Goal: Answer question/provide support: Share knowledge or assist other users

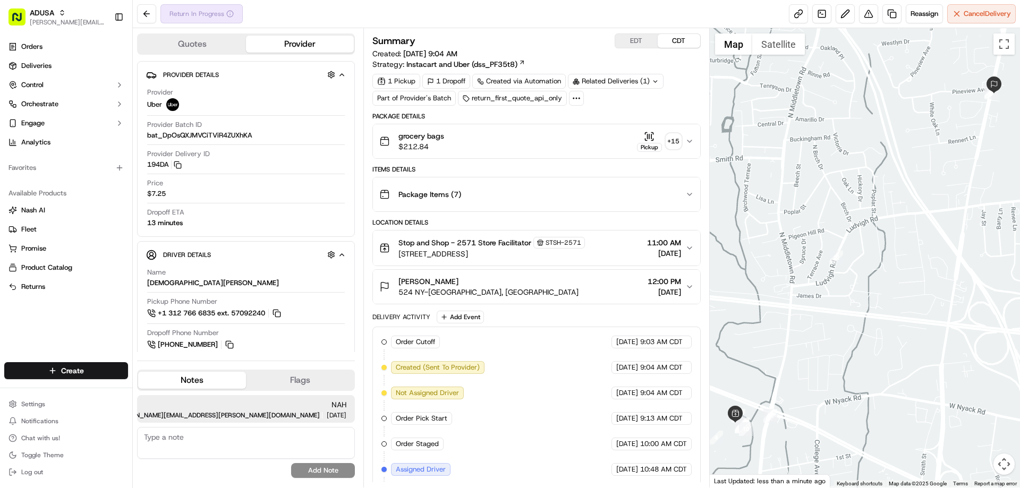
click at [432, 134] on span "grocery bags" at bounding box center [421, 136] width 46 height 11
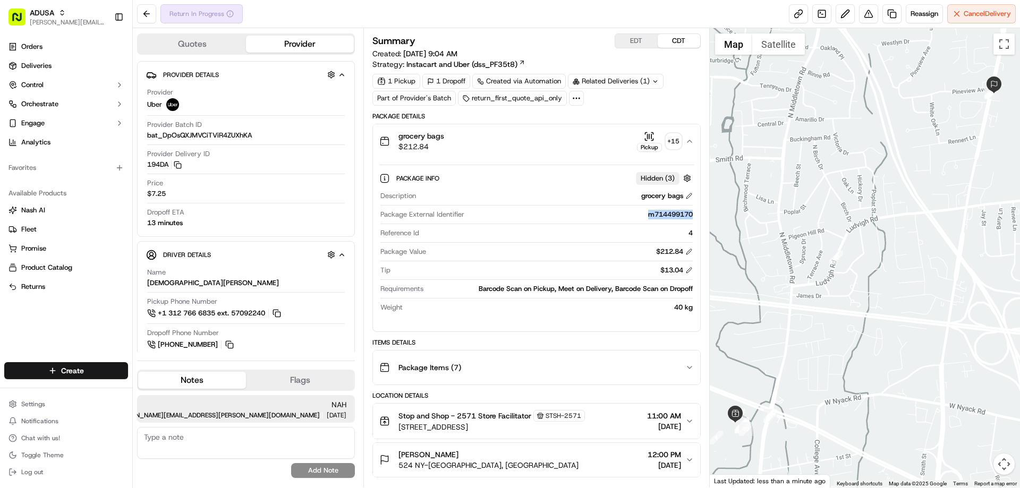
drag, startPoint x: 639, startPoint y: 210, endPoint x: 691, endPoint y: 216, distance: 52.4
click at [691, 216] on div "m714499170" at bounding box center [580, 215] width 224 height 10
copy div "m714499170"
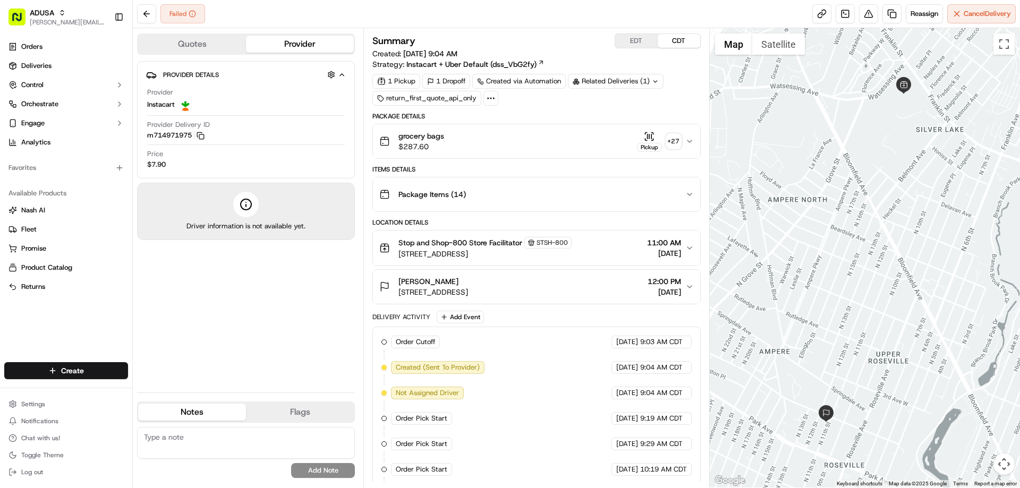
click at [407, 138] on span "grocery bags" at bounding box center [421, 136] width 46 height 11
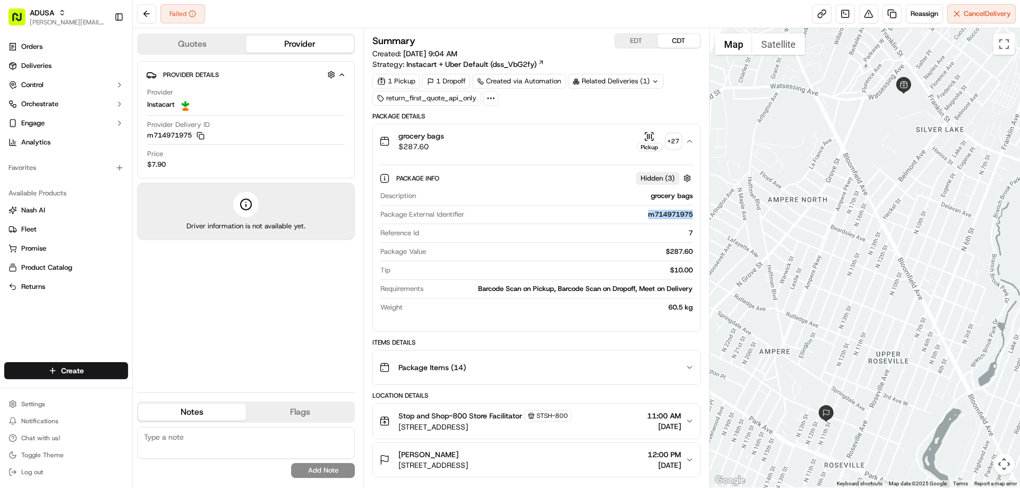
drag, startPoint x: 644, startPoint y: 216, endPoint x: 693, endPoint y: 218, distance: 49.4
click at [693, 218] on div "Description grocery bags Package External Identifier m714971975 Reference Id 7 …" at bounding box center [536, 252] width 314 height 130
copy div "m714971975"
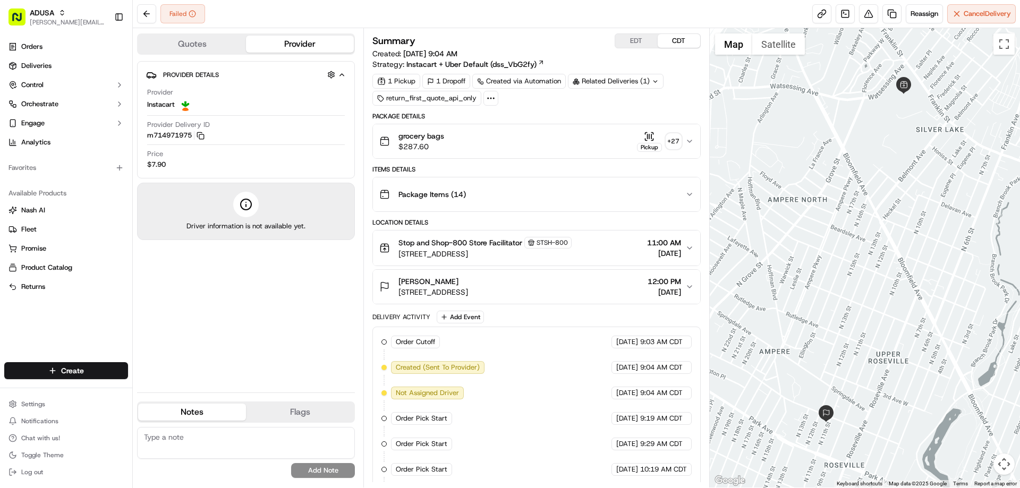
click at [414, 136] on span "grocery bags" at bounding box center [421, 136] width 46 height 11
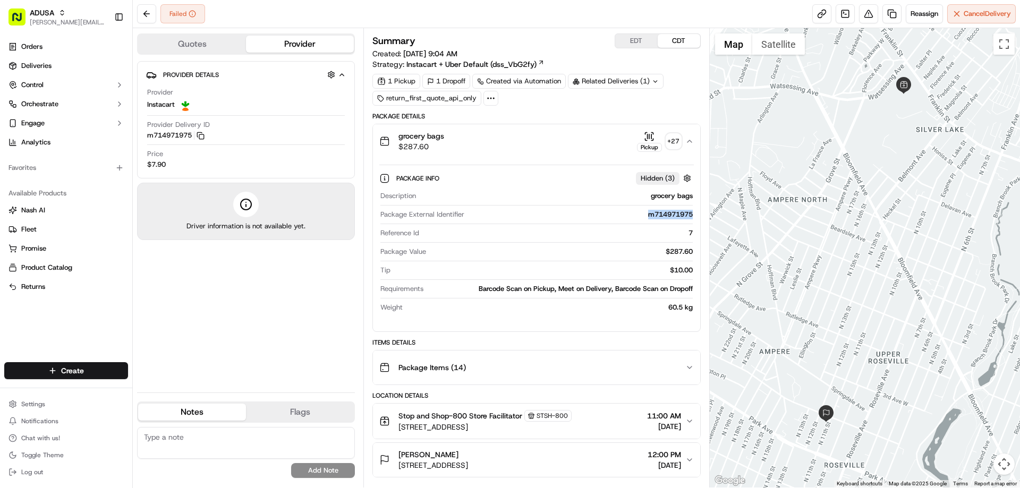
drag, startPoint x: 646, startPoint y: 216, endPoint x: 691, endPoint y: 217, distance: 44.6
click at [693, 217] on div "Description grocery bags Package External Identifier m714971975 Reference Id 7 …" at bounding box center [536, 252] width 314 height 130
copy div "m714971975"
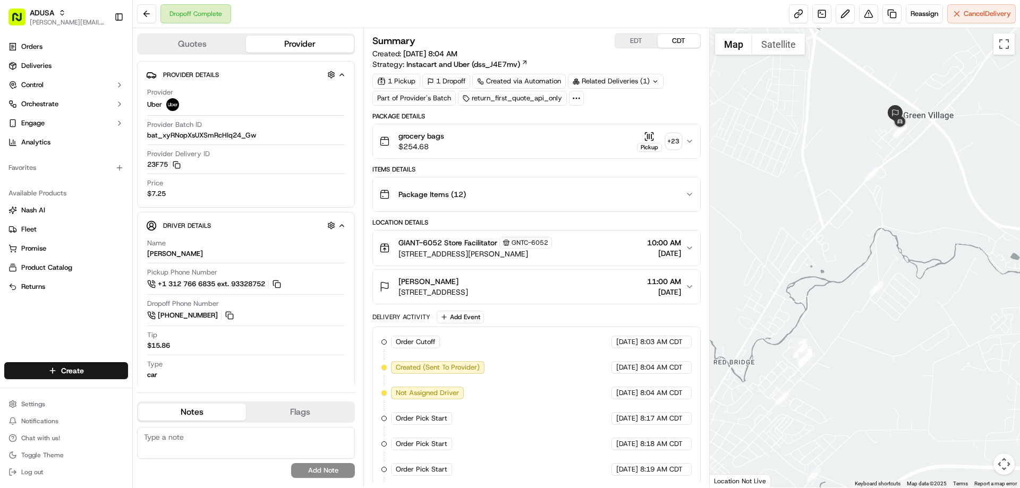
drag, startPoint x: 927, startPoint y: 119, endPoint x: 921, endPoint y: 161, distance: 42.4
click at [921, 161] on div at bounding box center [865, 257] width 311 height 459
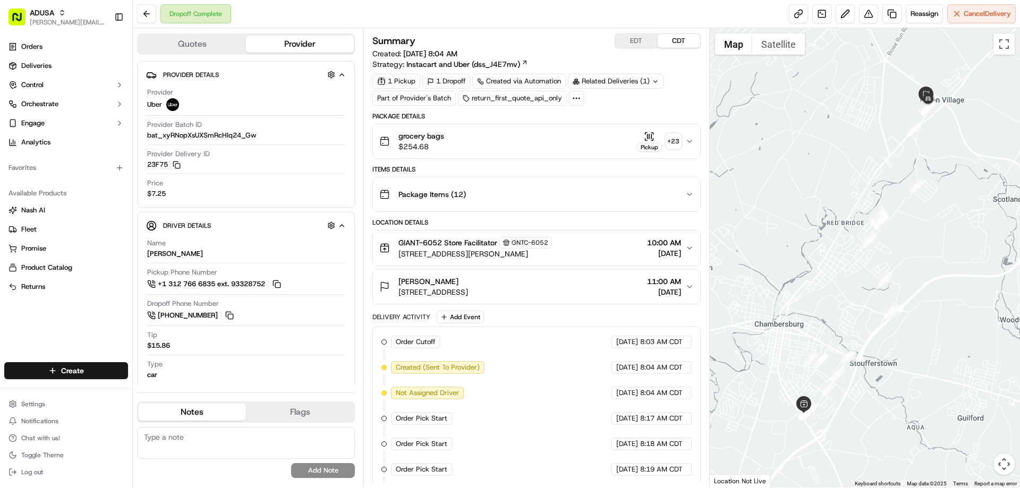
drag, startPoint x: 183, startPoint y: 442, endPoint x: 181, endPoint y: 432, distance: 10.4
click at [182, 438] on textarea at bounding box center [246, 443] width 218 height 32
click at [237, 442] on textarea "Order was delivered to the wrong address" at bounding box center [246, 443] width 218 height 32
drag, startPoint x: 291, startPoint y: 436, endPoint x: 234, endPoint y: 283, distance: 162.7
click at [289, 422] on div "Notes Flags Order was delivered to a wrong address No results found Add Note No…" at bounding box center [246, 442] width 218 height 81
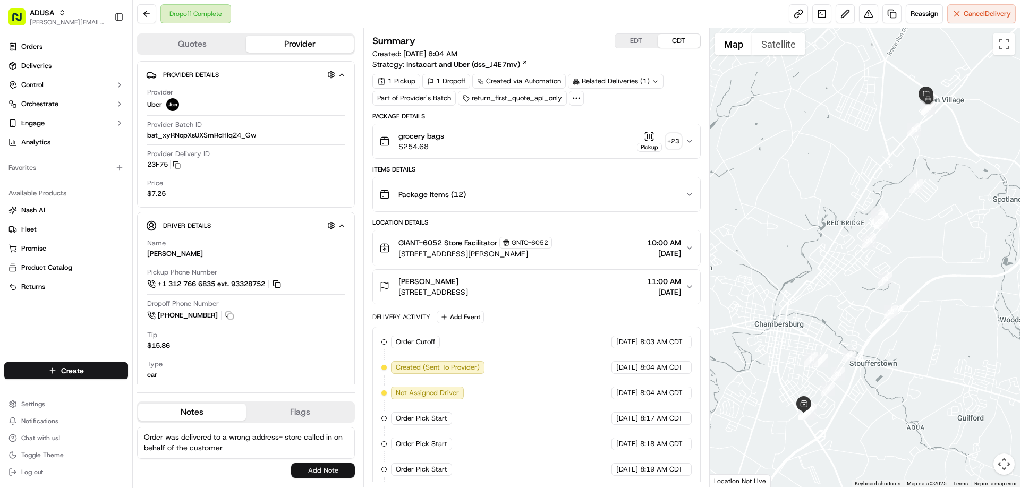
type textarea "Order was delivered to a wrong address- store called in on behalf of the custom…"
click at [319, 476] on button "Add Note" at bounding box center [323, 470] width 64 height 15
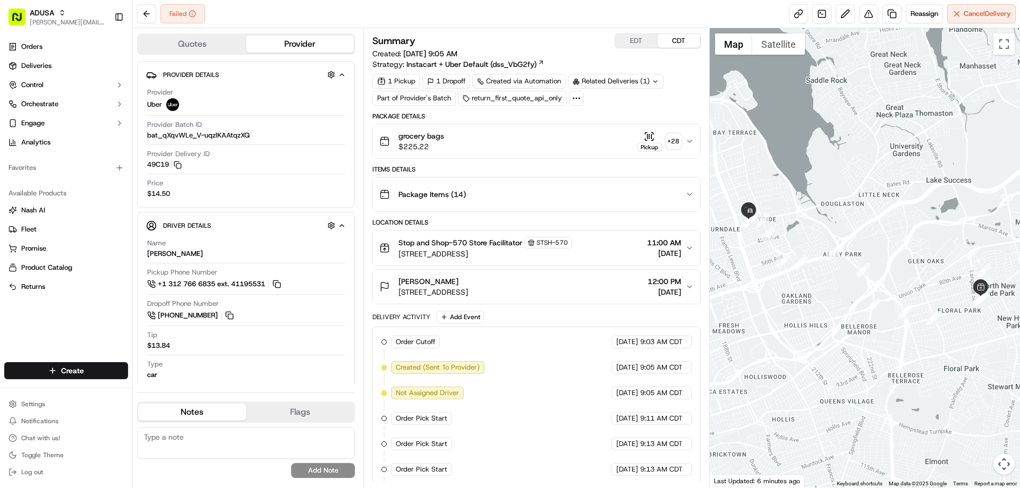
click at [431, 136] on span "grocery bags" at bounding box center [421, 136] width 46 height 11
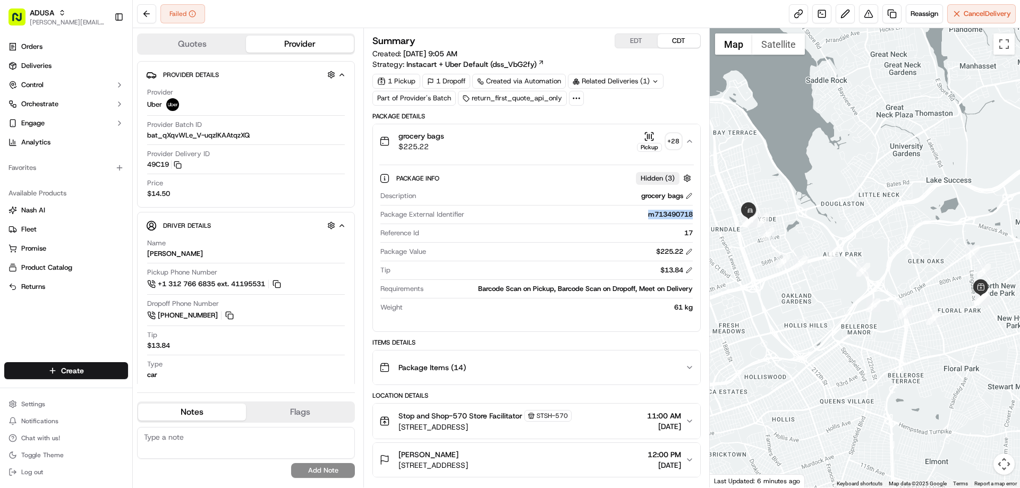
drag, startPoint x: 638, startPoint y: 215, endPoint x: 698, endPoint y: 220, distance: 60.3
click at [698, 220] on div "Package Info Hidden ( 3 ) Description grocery bags Package External Identifier …" at bounding box center [536, 240] width 327 height 165
copy div "m713490718"
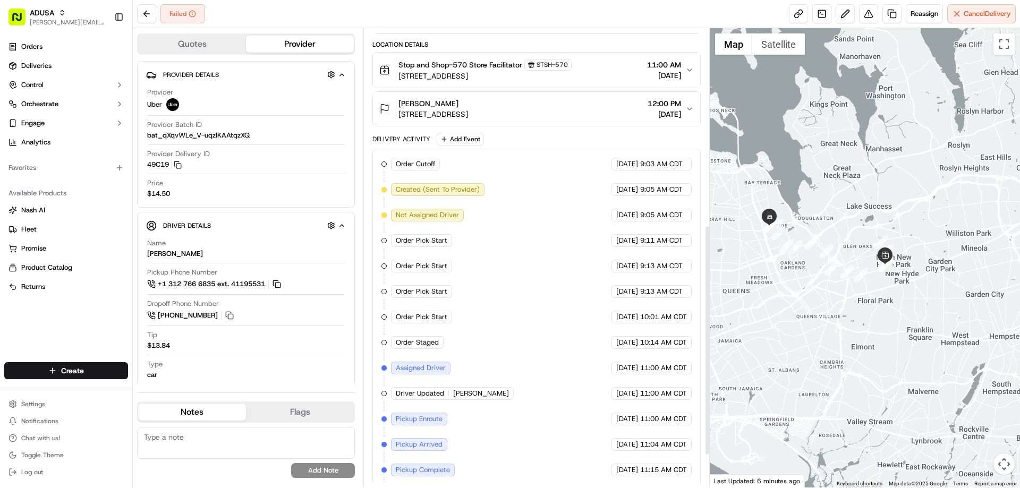
scroll to position [456, 0]
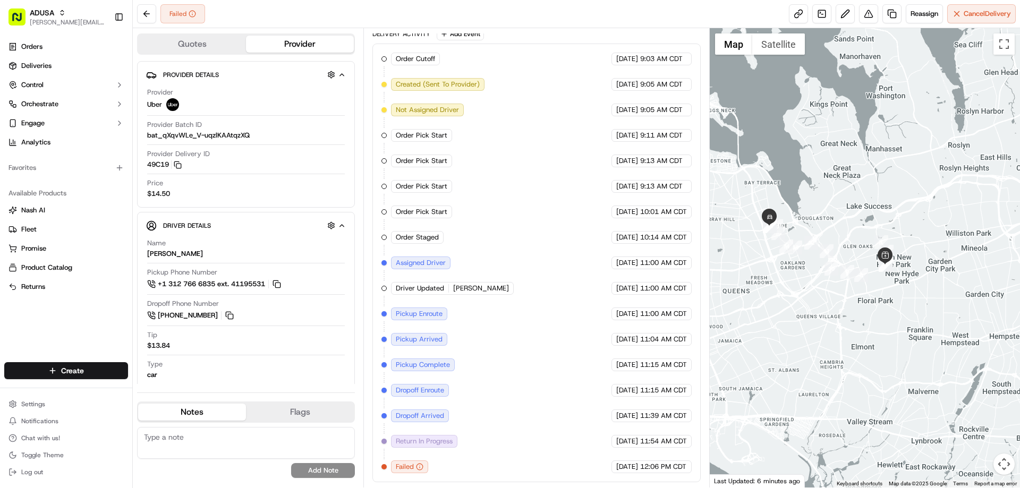
click at [200, 444] on textarea at bounding box center [246, 443] width 218 height 32
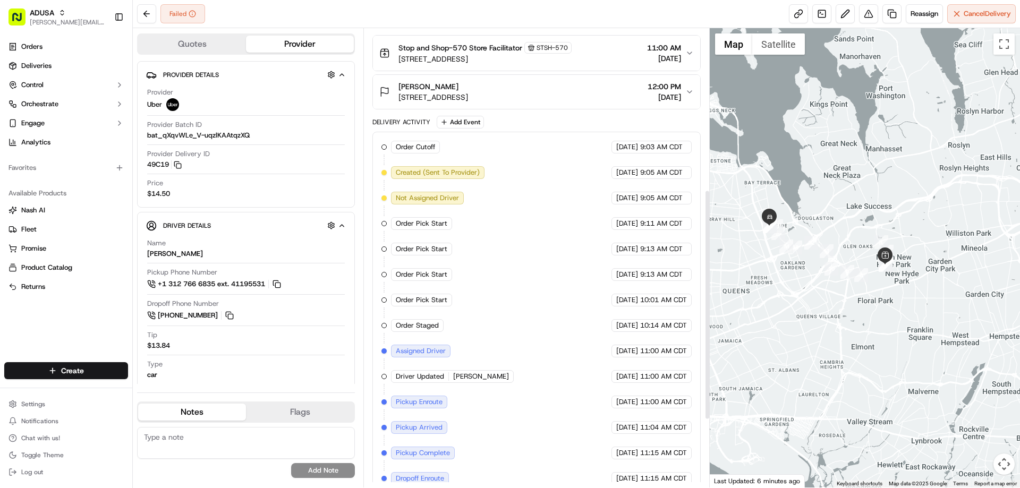
scroll to position [297, 0]
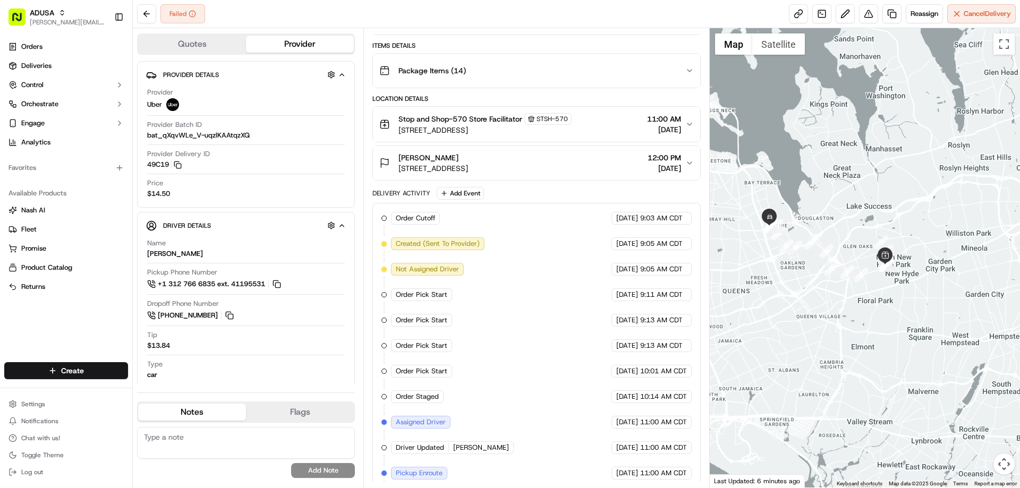
click at [167, 445] on textarea at bounding box center [246, 443] width 218 height 32
type textarea "NAH"
click at [320, 467] on button "Add Note" at bounding box center [323, 470] width 64 height 15
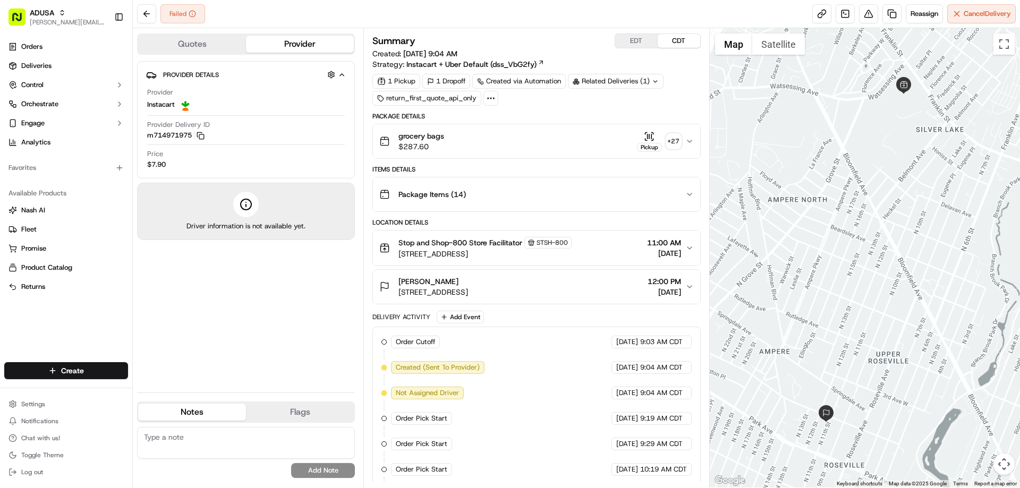
click at [461, 136] on div "grocery bags $287.60 Pickup + 27" at bounding box center [531, 141] width 305 height 21
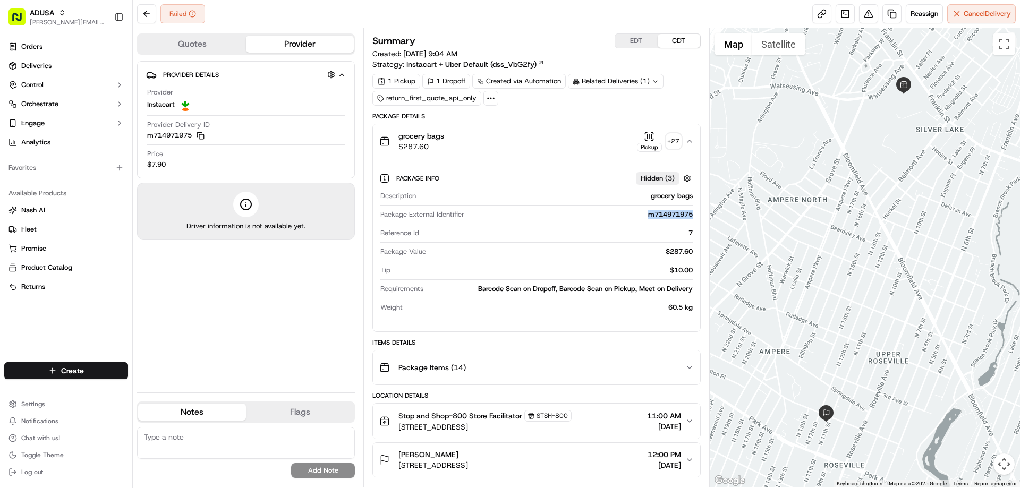
drag, startPoint x: 644, startPoint y: 215, endPoint x: 692, endPoint y: 220, distance: 47.5
click at [692, 220] on div "Package External Identifier m714971975" at bounding box center [536, 217] width 312 height 14
copy div "m714971975"
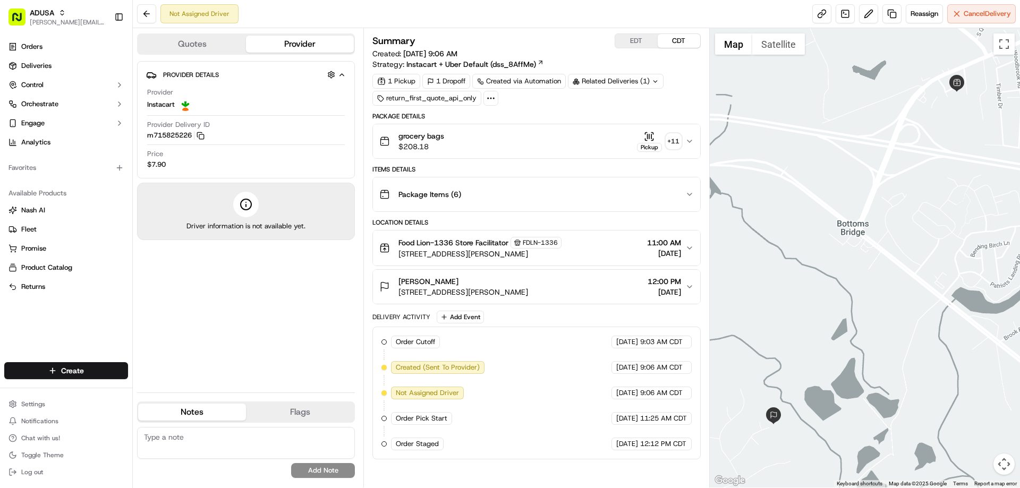
click at [158, 437] on textarea at bounding box center [246, 443] width 218 height 32
type textarea "c"
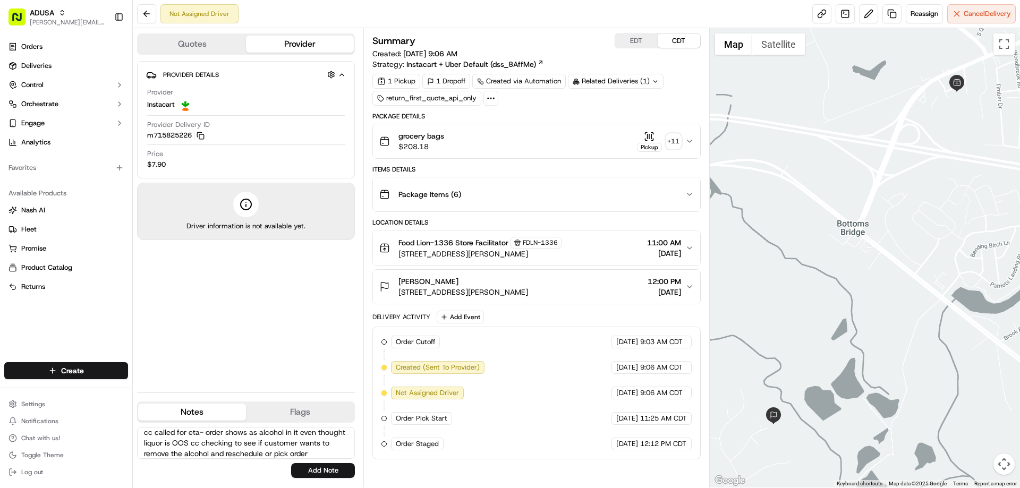
scroll to position [15, 0]
type textarea "cc called for eta- order shows as alcohol in it even thought liquor is OOS cc c…"
click at [343, 466] on button "Add Note" at bounding box center [323, 470] width 64 height 15
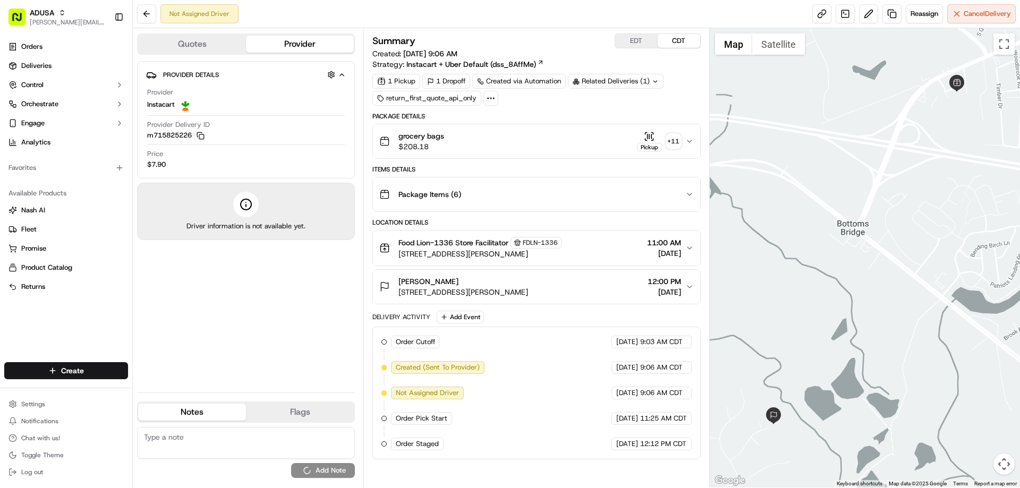
scroll to position [0, 0]
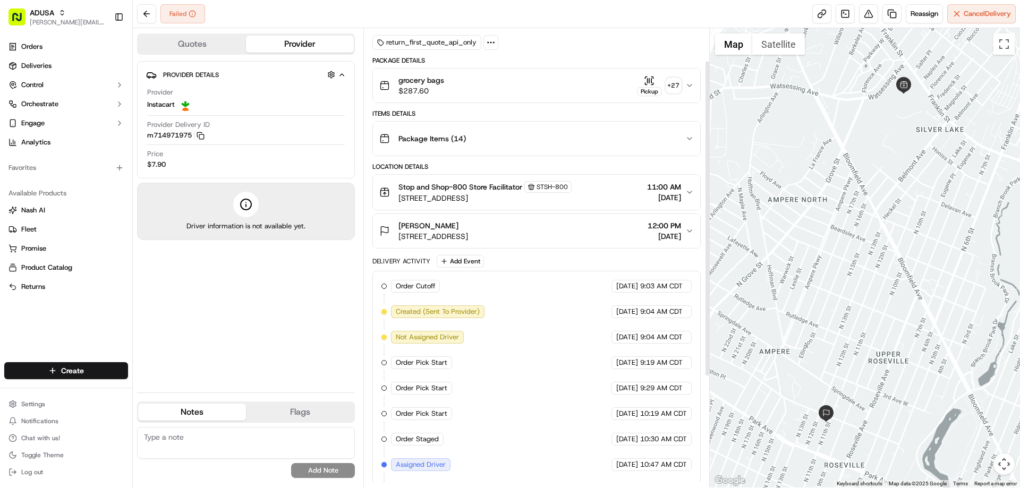
scroll to position [47, 0]
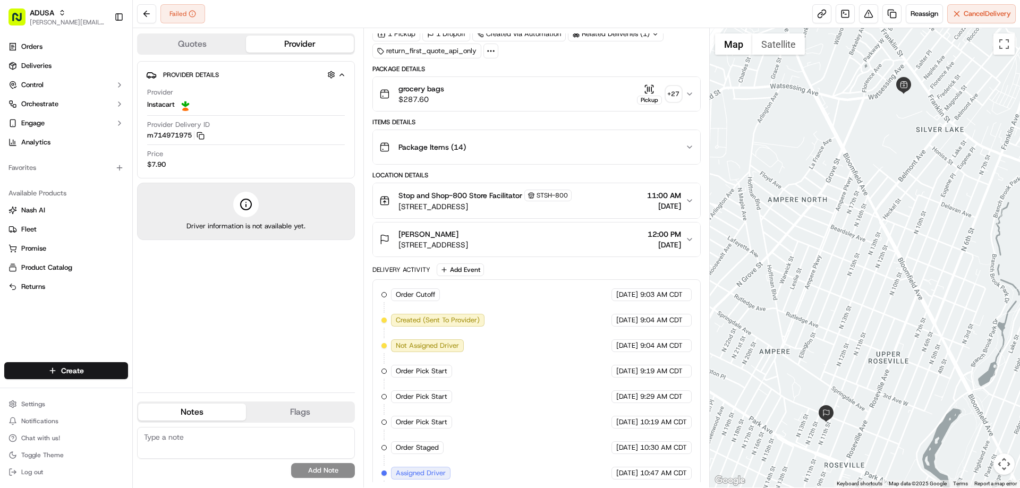
click at [442, 150] on span "Package Items ( 14 )" at bounding box center [431, 147] width 67 height 11
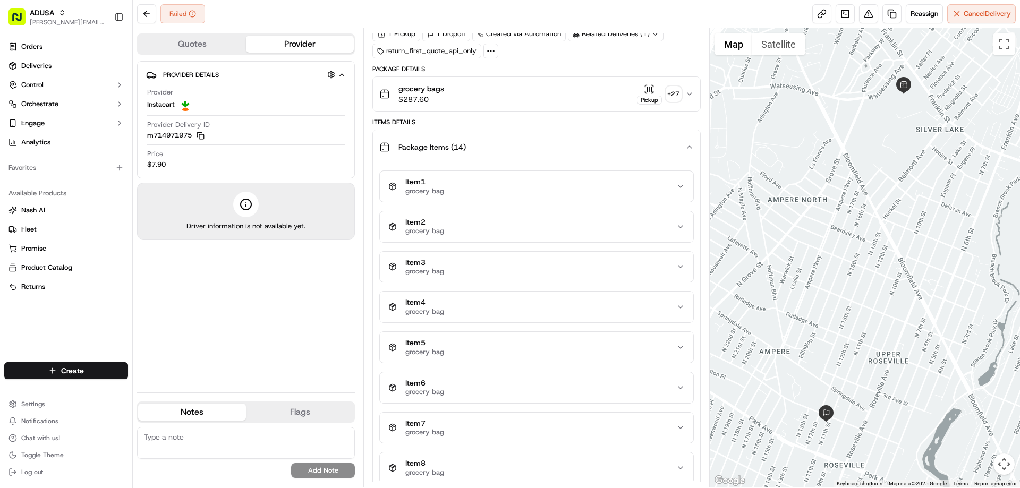
click at [430, 97] on span "$287.60" at bounding box center [421, 99] width 46 height 11
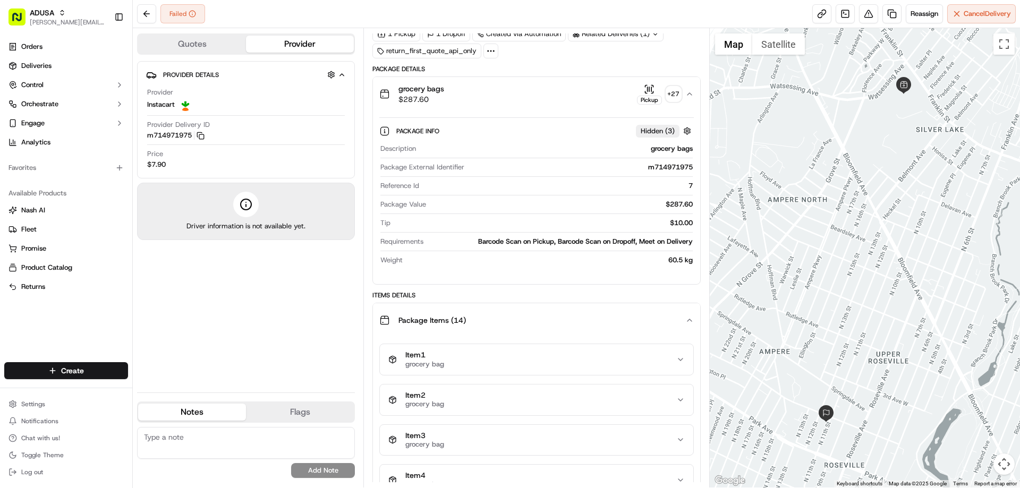
click at [644, 164] on div "m714971975" at bounding box center [580, 168] width 224 height 10
drag, startPoint x: 645, startPoint y: 164, endPoint x: 691, endPoint y: 169, distance: 45.9
click at [691, 169] on div "m714971975" at bounding box center [580, 168] width 224 height 10
copy div "m714971975"
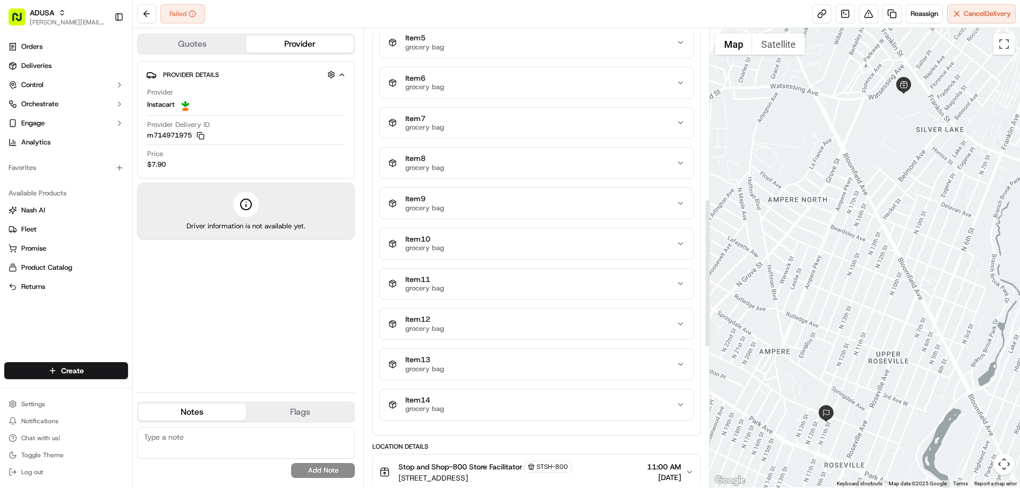
scroll to position [685, 0]
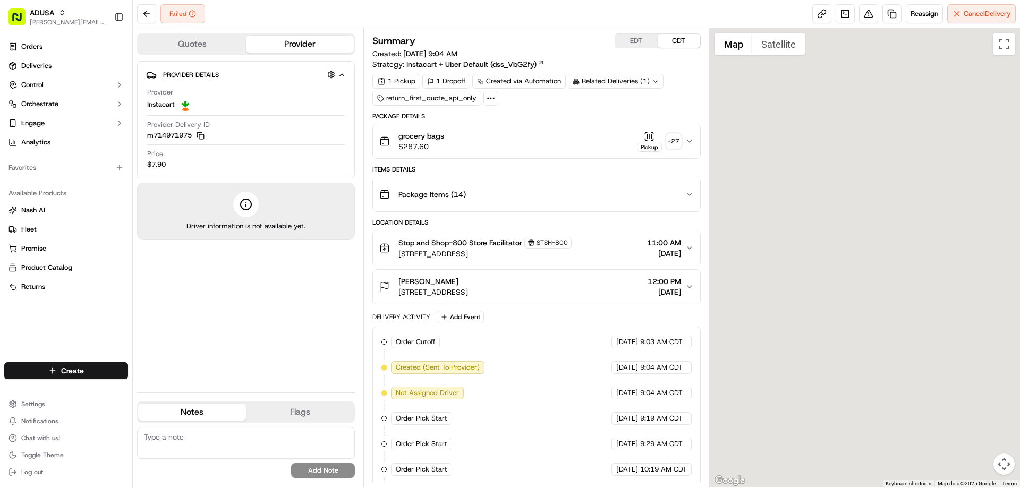
click at [240, 435] on textarea at bounding box center [246, 443] width 218 height 32
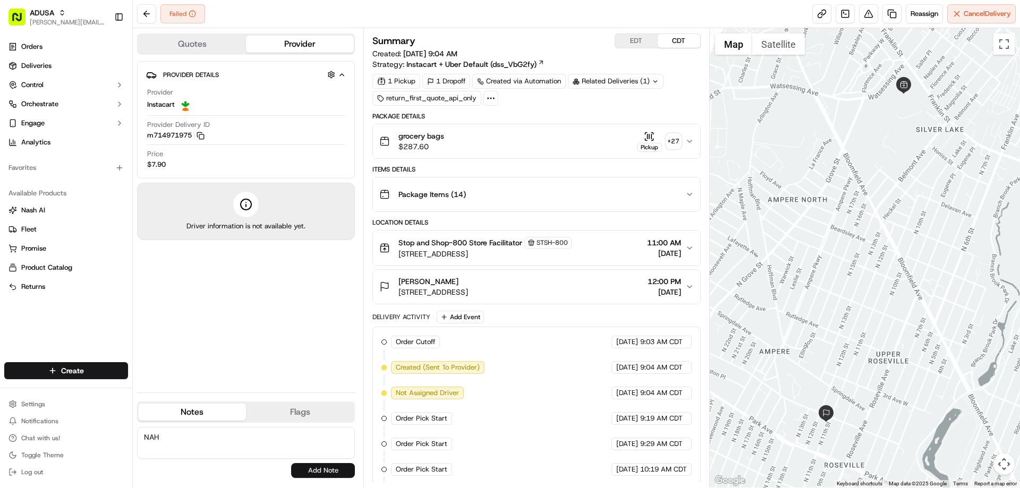
type textarea "NAH"
click at [344, 473] on button "Add Note" at bounding box center [323, 470] width 64 height 15
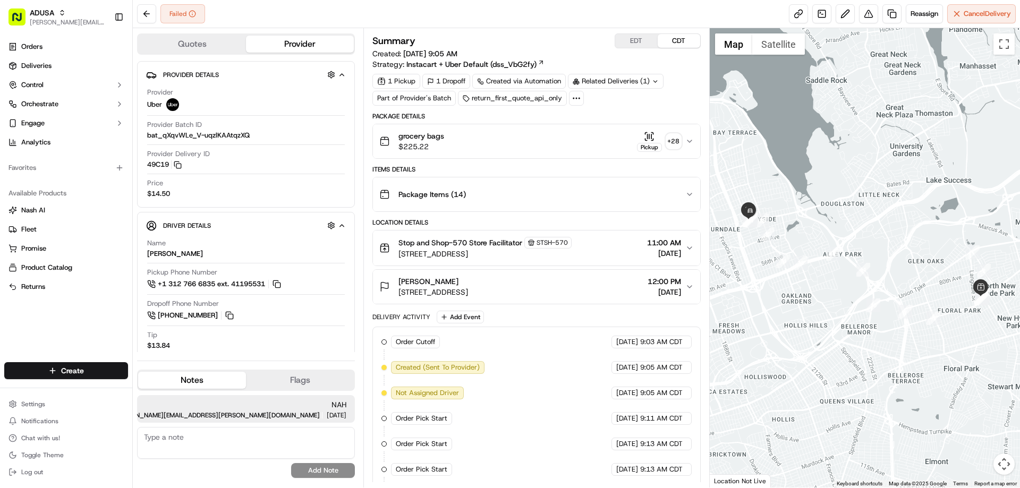
click at [458, 141] on div "grocery bags $225.22 Pickup + 28" at bounding box center [531, 141] width 305 height 21
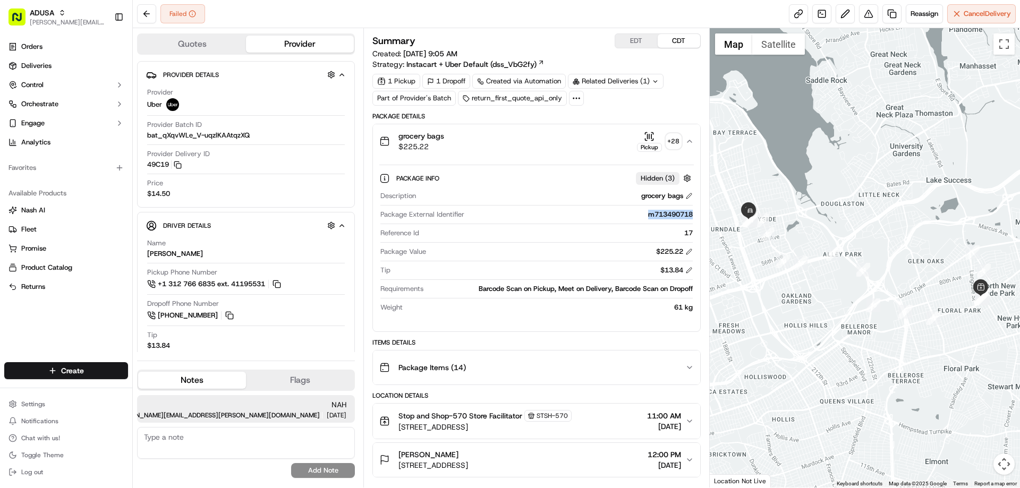
drag, startPoint x: 641, startPoint y: 216, endPoint x: 692, endPoint y: 218, distance: 50.5
click at [692, 218] on div "m713490718" at bounding box center [580, 215] width 224 height 10
copy div "m713490718"
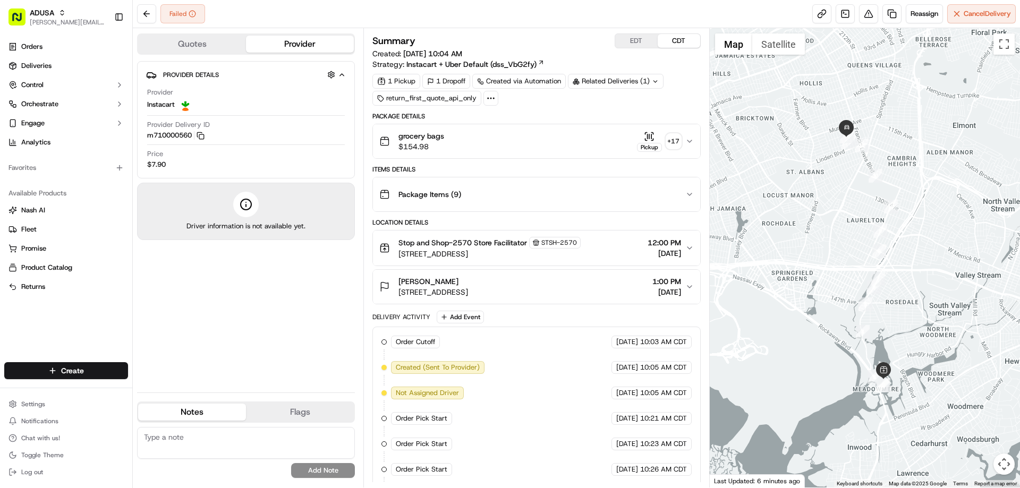
click at [441, 139] on span "grocery bags" at bounding box center [421, 136] width 46 height 11
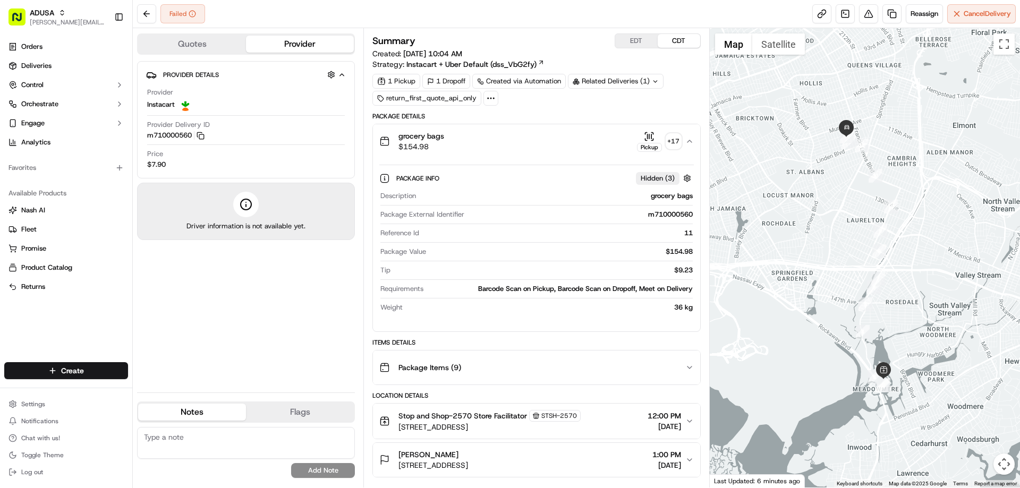
click at [646, 208] on div "Description grocery bags Package External Identifier m710000560 Reference Id 11…" at bounding box center [536, 252] width 314 height 130
drag, startPoint x: 649, startPoint y: 216, endPoint x: 697, endPoint y: 220, distance: 48.5
click at [697, 220] on div "Package Info Hidden ( 3 ) Description grocery bags Package External Identifier …" at bounding box center [536, 240] width 327 height 165
copy div "m710000560"
click at [262, 433] on textarea at bounding box center [246, 443] width 218 height 32
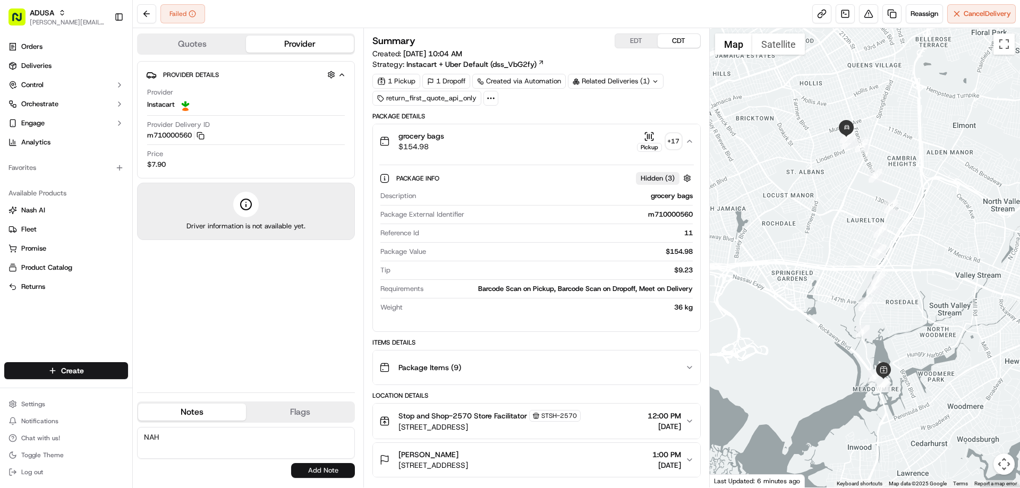
type textarea "NAH"
click at [321, 472] on button "Add Note" at bounding box center [323, 470] width 64 height 15
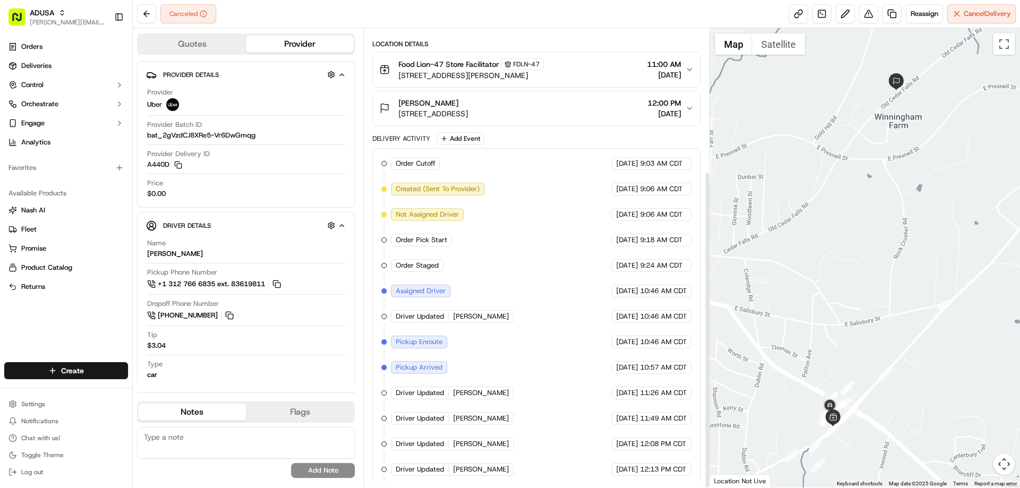
scroll to position [207, 0]
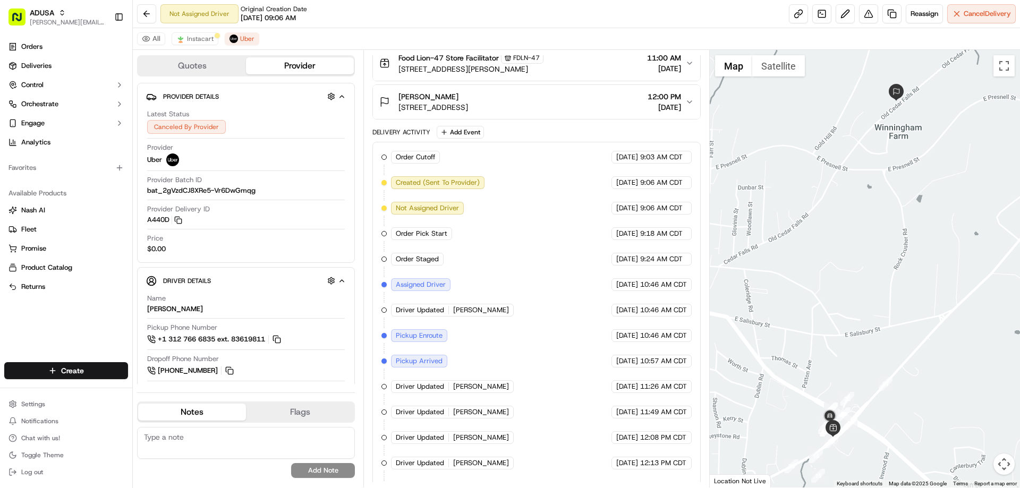
click at [202, 439] on textarea at bounding box center [246, 443] width 218 height 32
drag, startPoint x: 263, startPoint y: 439, endPoint x: 250, endPoint y: 440, distance: 12.8
click at [253, 440] on textarea at bounding box center [246, 443] width 218 height 32
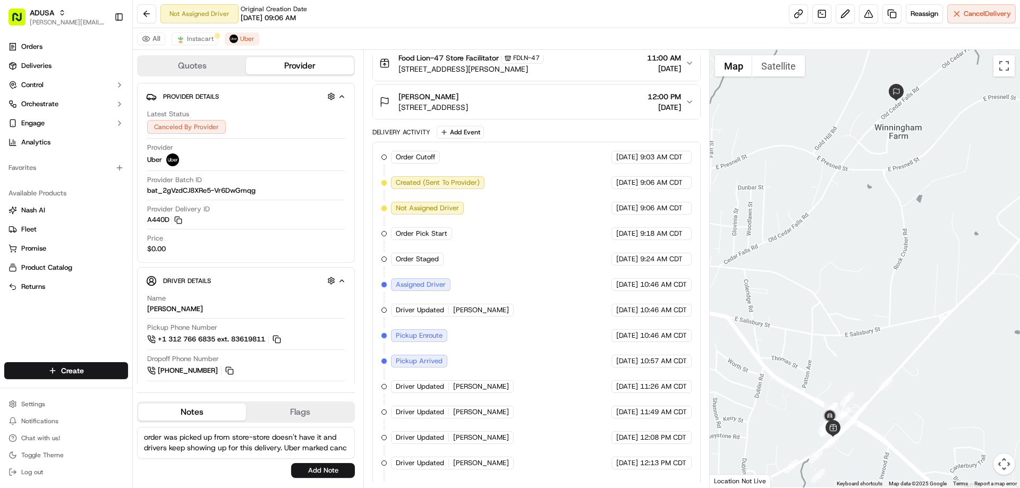
scroll to position [5, 0]
type textarea "order was picked up from store-store doesn't have it and drivers keep showing u…"
click at [333, 473] on button "Add Note" at bounding box center [323, 470] width 64 height 15
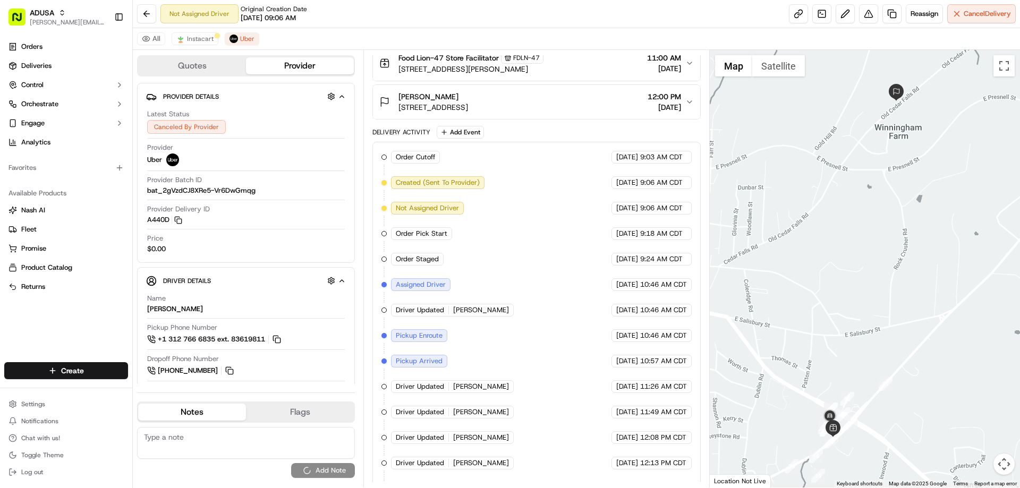
scroll to position [0, 0]
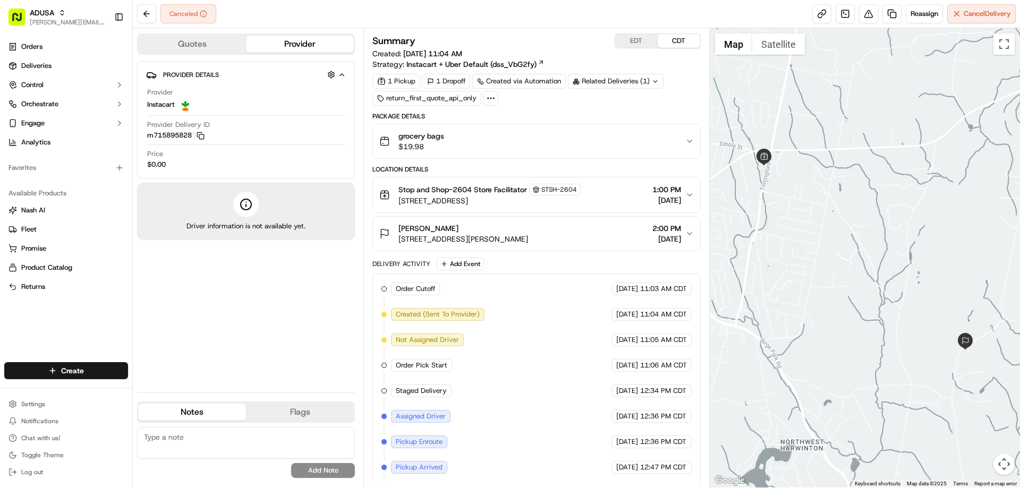
click at [443, 135] on span "grocery bags" at bounding box center [421, 136] width 46 height 11
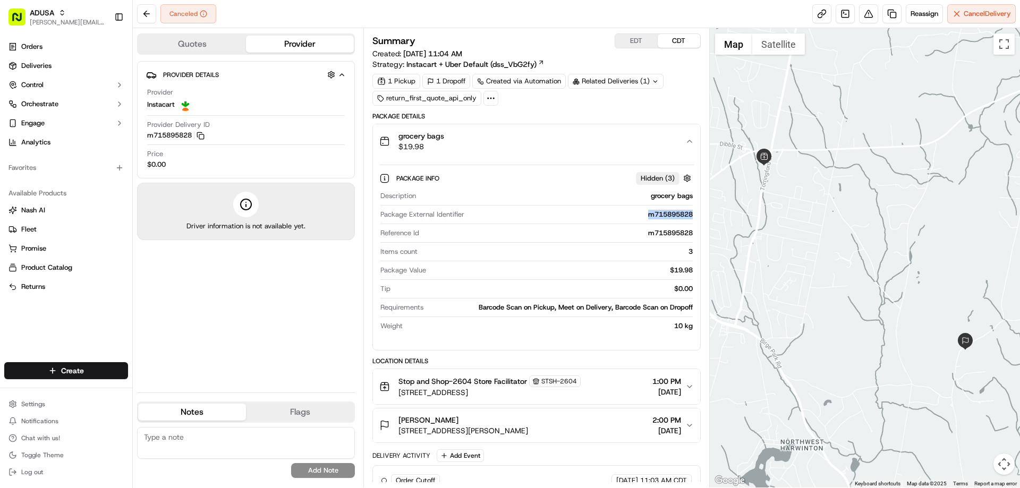
drag, startPoint x: 642, startPoint y: 218, endPoint x: 677, endPoint y: 222, distance: 35.8
click at [677, 222] on div "Package External Identifier m715895828" at bounding box center [536, 217] width 312 height 14
copy div "m715895828"
click at [240, 444] on textarea at bounding box center [246, 443] width 218 height 32
type textarea "item OOS store cancelled"
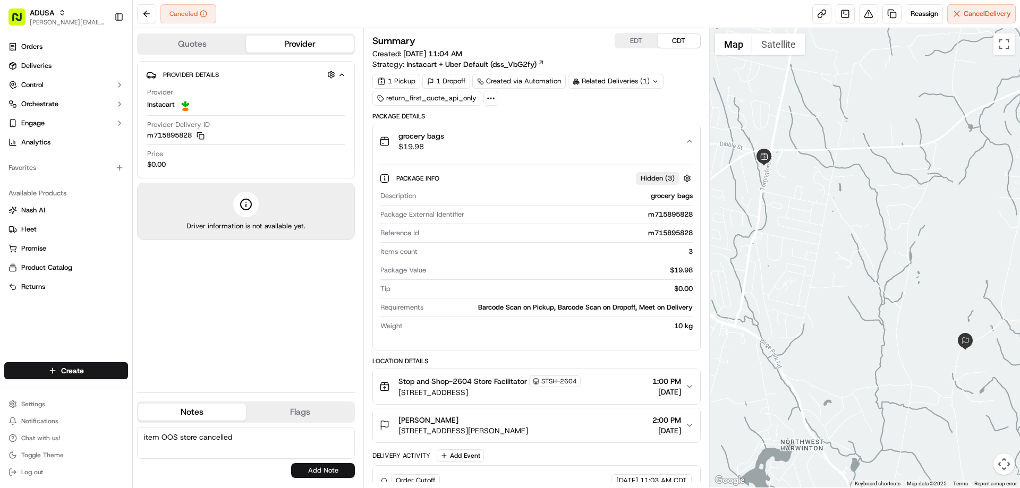
click at [326, 473] on button "Add Note" at bounding box center [323, 470] width 64 height 15
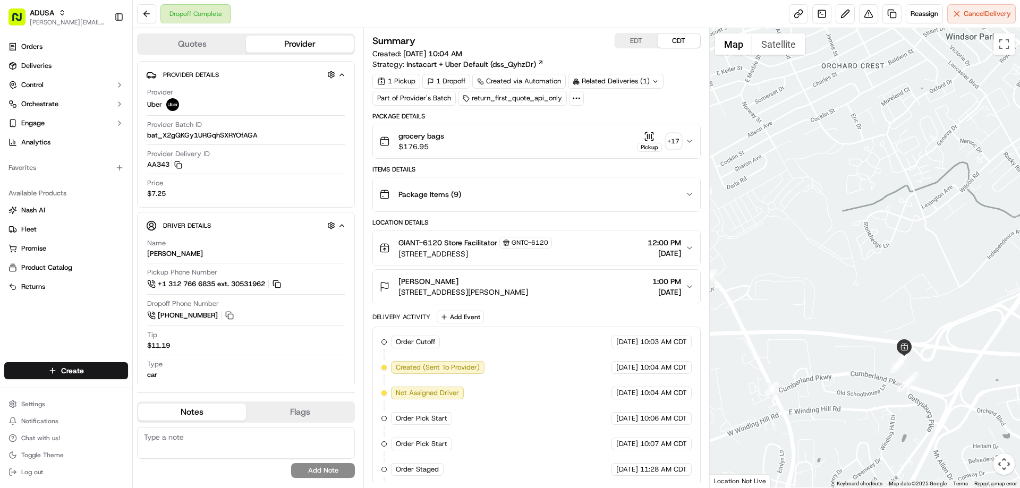
drag, startPoint x: 929, startPoint y: 261, endPoint x: 760, endPoint y: 236, distance: 170.7
click at [751, 223] on div at bounding box center [865, 257] width 311 height 459
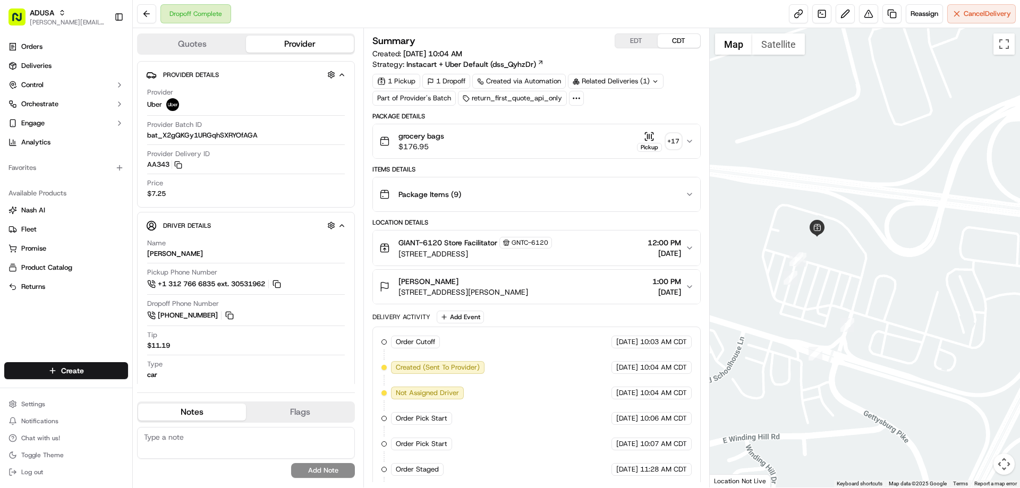
drag, startPoint x: 807, startPoint y: 289, endPoint x: 962, endPoint y: 297, distance: 155.3
click at [962, 297] on div at bounding box center [865, 257] width 311 height 459
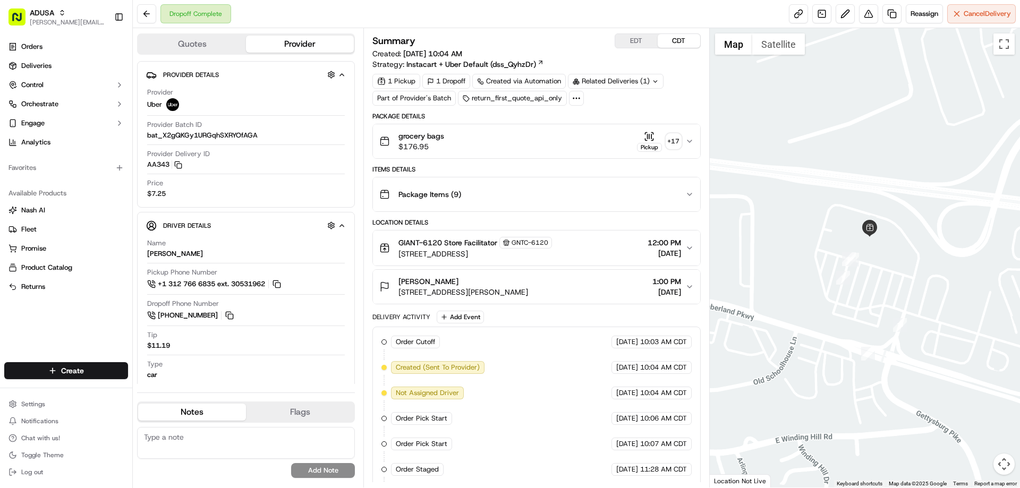
click at [154, 441] on textarea at bounding box center [246, 443] width 218 height 32
type textarea "N"
click at [263, 438] on textarea "Delivered to wrong address" at bounding box center [246, 443] width 218 height 32
type textarea "Delivered to wrong address"
click at [304, 468] on button "Add Note" at bounding box center [323, 470] width 64 height 15
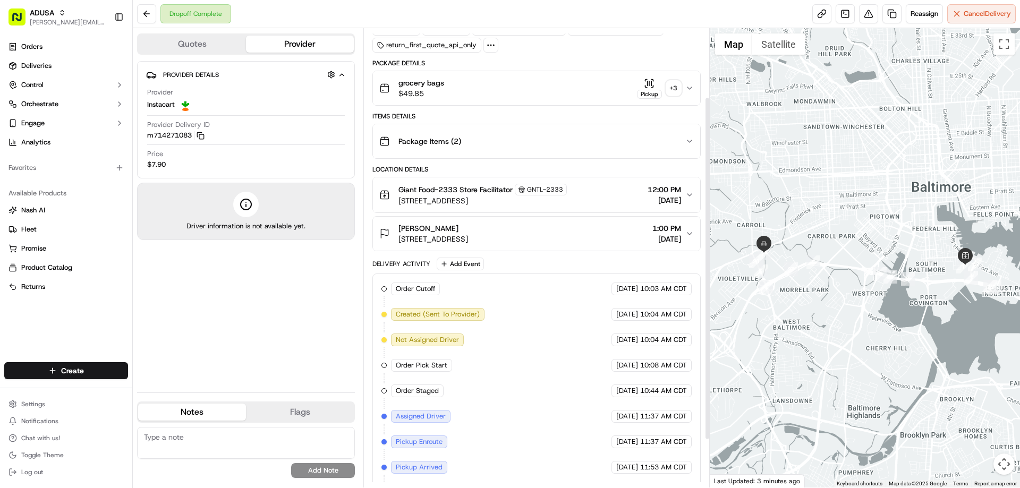
scroll to position [156, 0]
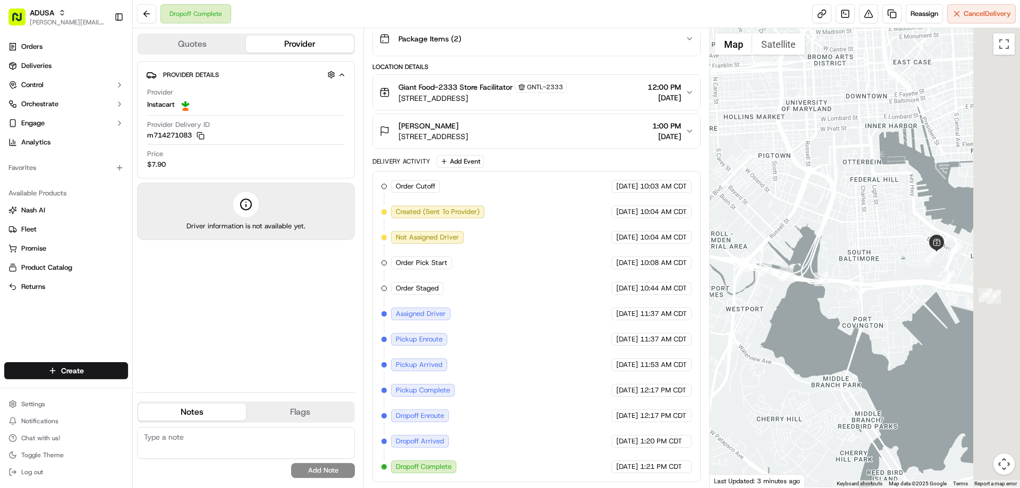
drag, startPoint x: 960, startPoint y: 283, endPoint x: 745, endPoint y: 378, distance: 235.2
click at [745, 378] on div at bounding box center [865, 257] width 311 height 459
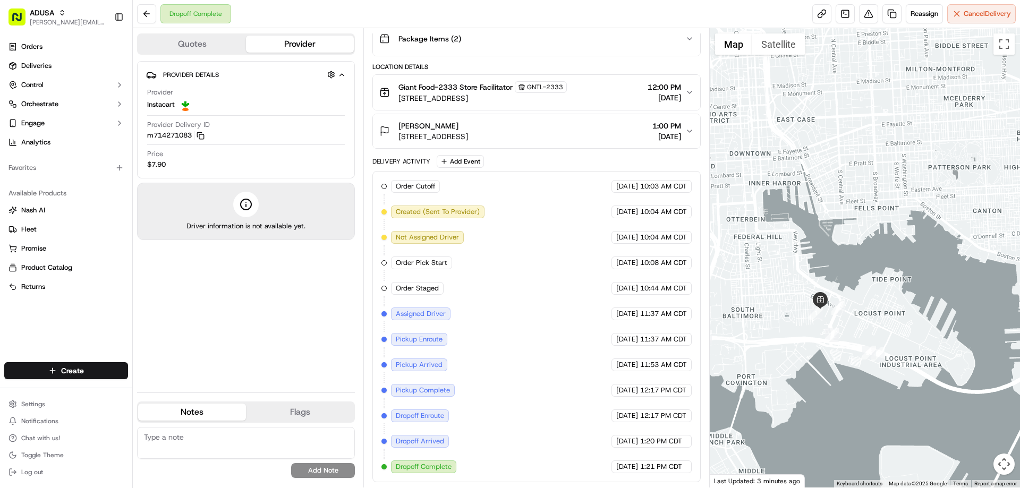
drag, startPoint x: 795, startPoint y: 288, endPoint x: 882, endPoint y: 286, distance: 87.1
click at [882, 286] on div at bounding box center [865, 257] width 311 height 459
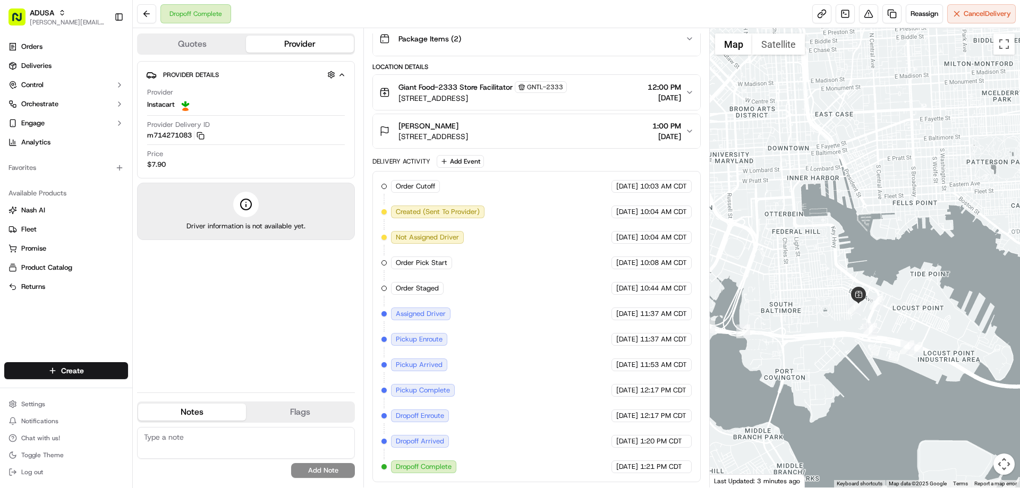
drag, startPoint x: 875, startPoint y: 289, endPoint x: 935, endPoint y: 292, distance: 60.1
click at [935, 292] on div at bounding box center [865, 257] width 311 height 459
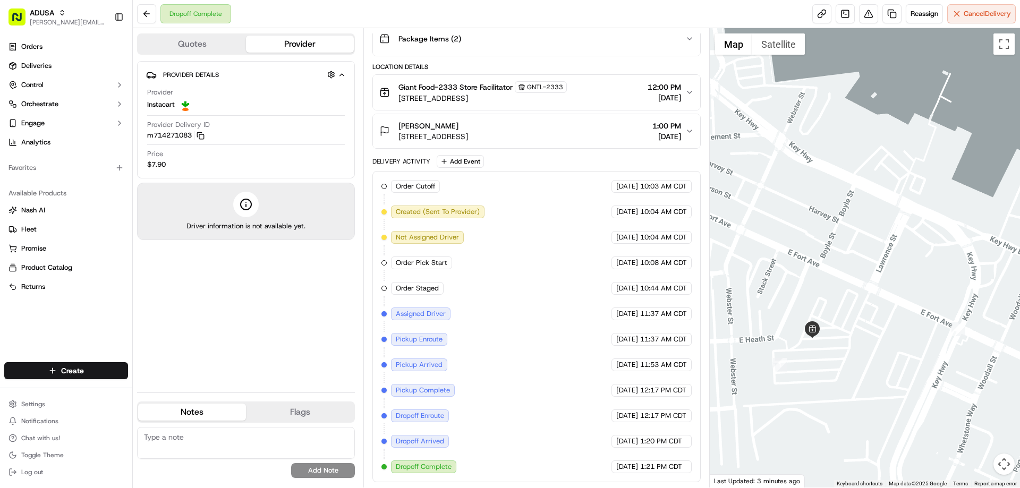
drag, startPoint x: 811, startPoint y: 367, endPoint x: 867, endPoint y: 379, distance: 58.1
click at [867, 379] on div at bounding box center [865, 257] width 311 height 459
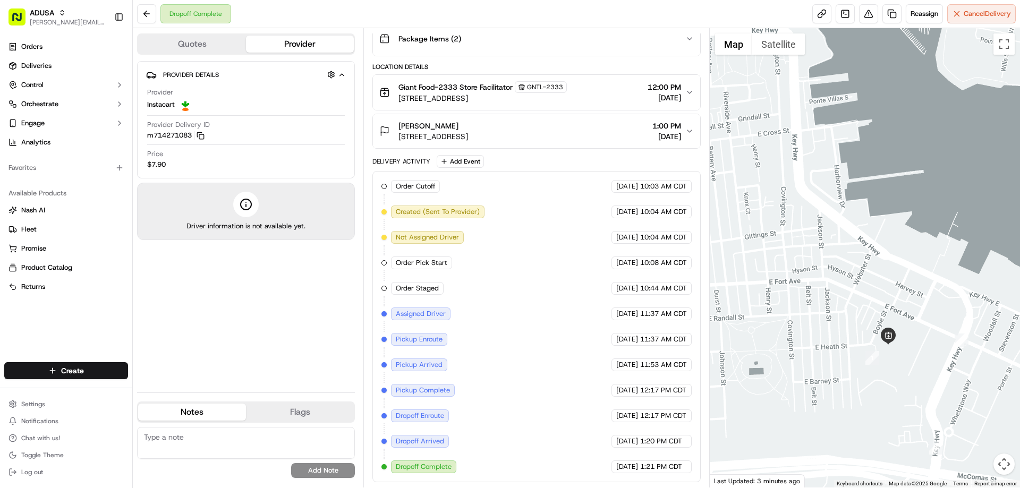
drag, startPoint x: 874, startPoint y: 320, endPoint x: 826, endPoint y: 246, distance: 87.8
click at [826, 246] on div at bounding box center [865, 257] width 311 height 459
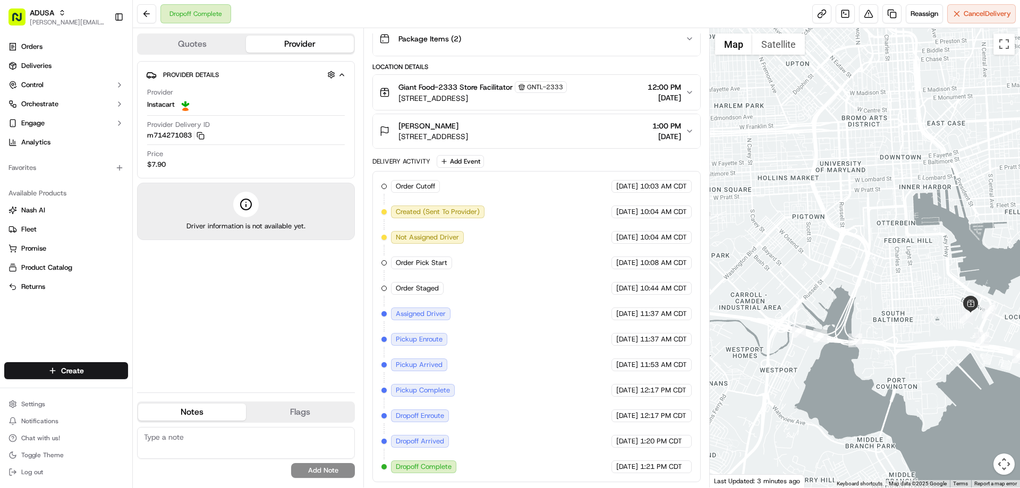
drag, startPoint x: 810, startPoint y: 261, endPoint x: 872, endPoint y: 274, distance: 63.0
click at [872, 274] on div at bounding box center [865, 257] width 311 height 459
click at [156, 435] on textarea at bounding box center [246, 443] width 218 height 32
click at [300, 439] on textarea "cc called for eta as driver arrived had" at bounding box center [246, 443] width 218 height 32
type textarea "cc called for eta as driver arrived - cc having customer check outside for order"
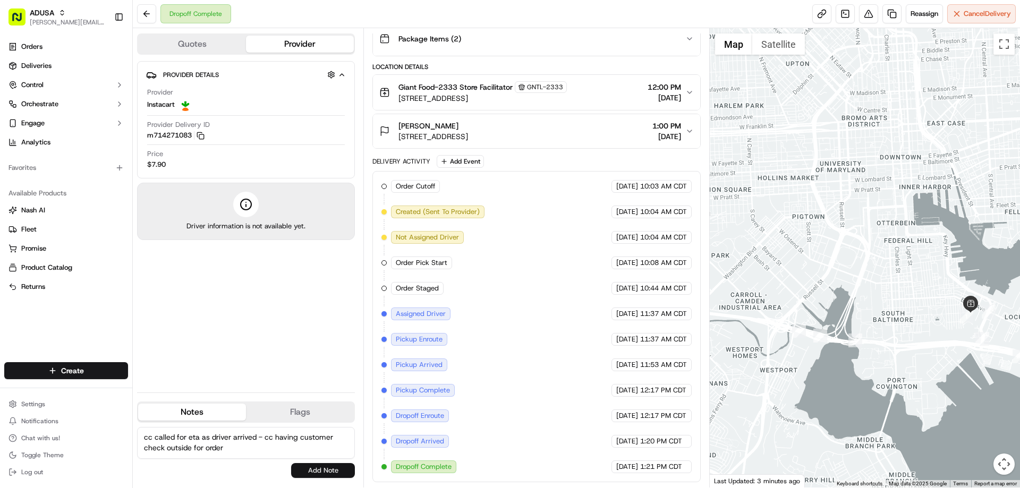
click at [318, 470] on button "Add Note" at bounding box center [323, 470] width 64 height 15
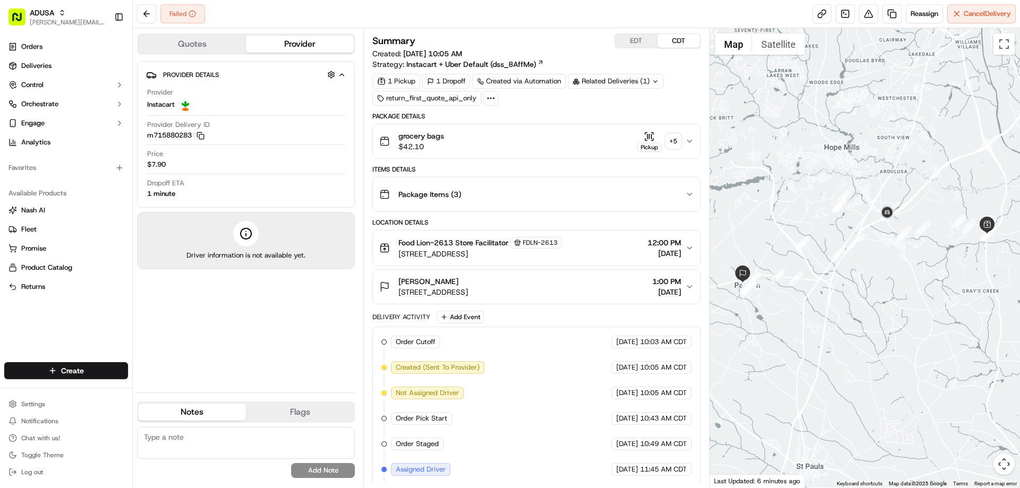
click at [455, 138] on div "grocery bags $42.10 Pickup + 5" at bounding box center [531, 141] width 305 height 21
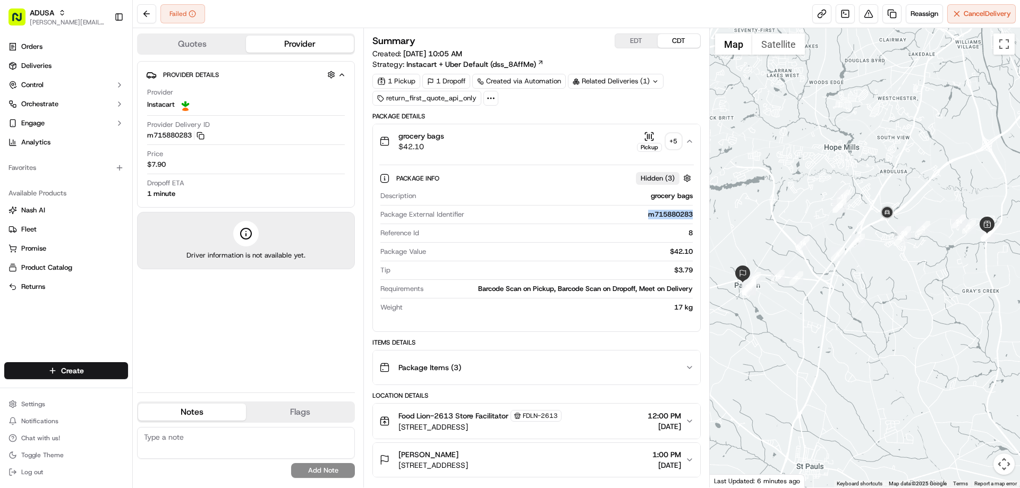
drag, startPoint x: 642, startPoint y: 217, endPoint x: 694, endPoint y: 218, distance: 52.6
click at [694, 218] on div "Package Info Hidden ( 3 ) Description grocery bags Package External Identifier …" at bounding box center [536, 240] width 327 height 165
copy div "m715880283"
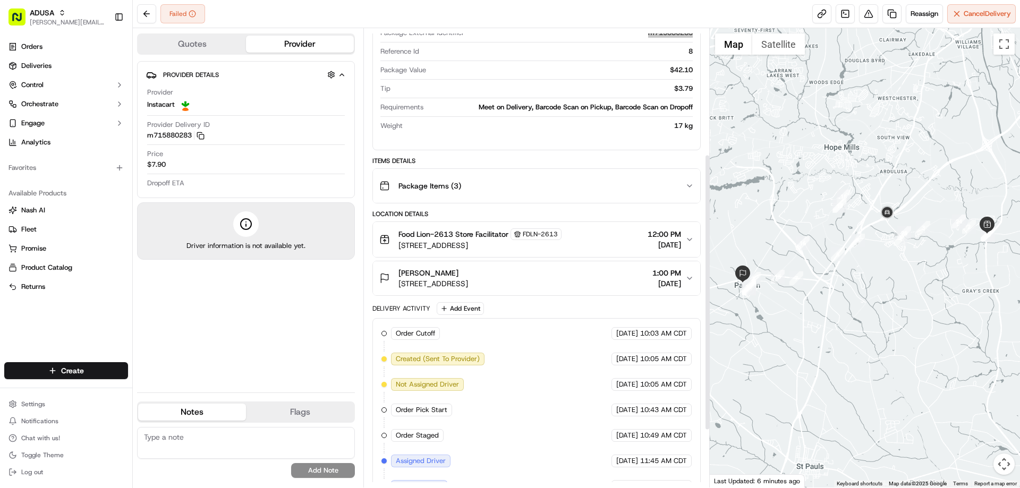
scroll to position [303, 0]
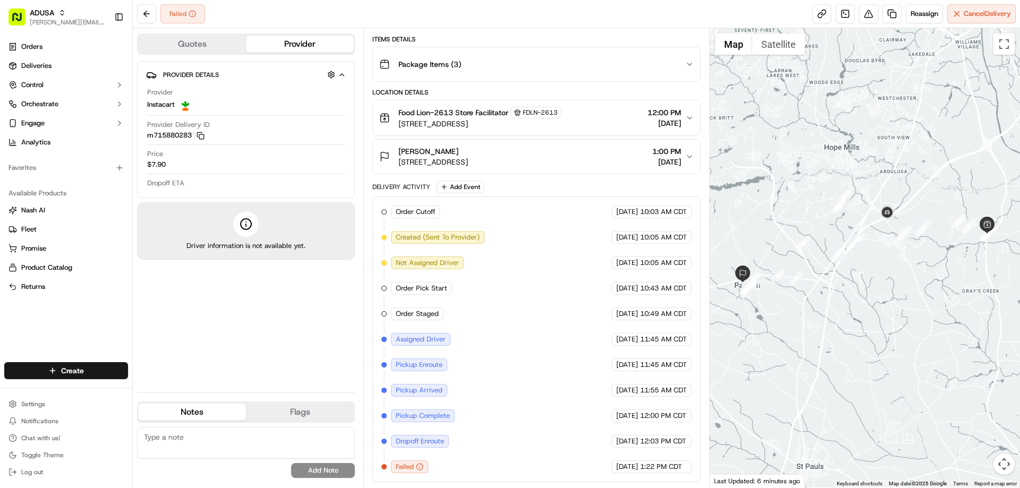
click at [206, 438] on textarea at bounding box center [246, 443] width 218 height 32
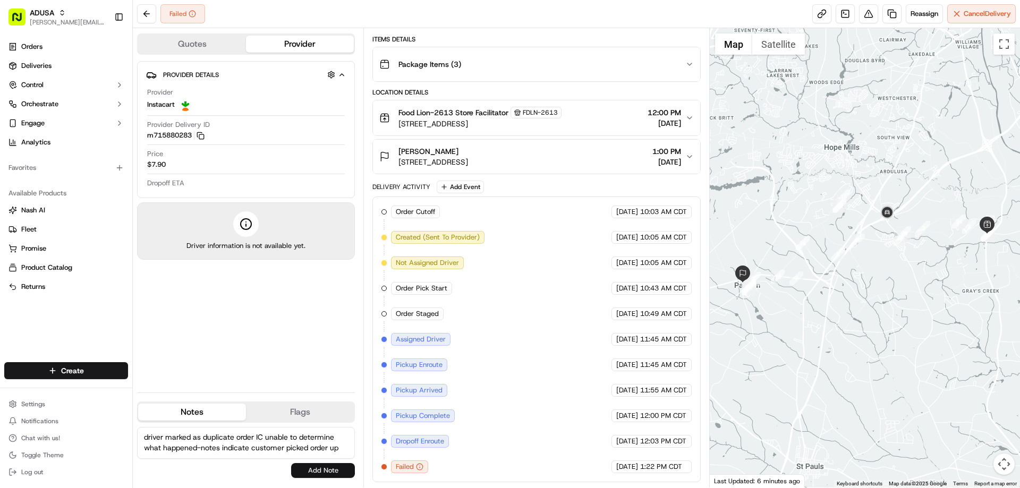
type textarea "driver marked as duplicate order IC unable to determine what happened-notes ind…"
click at [308, 472] on button "Add Note" at bounding box center [323, 470] width 64 height 15
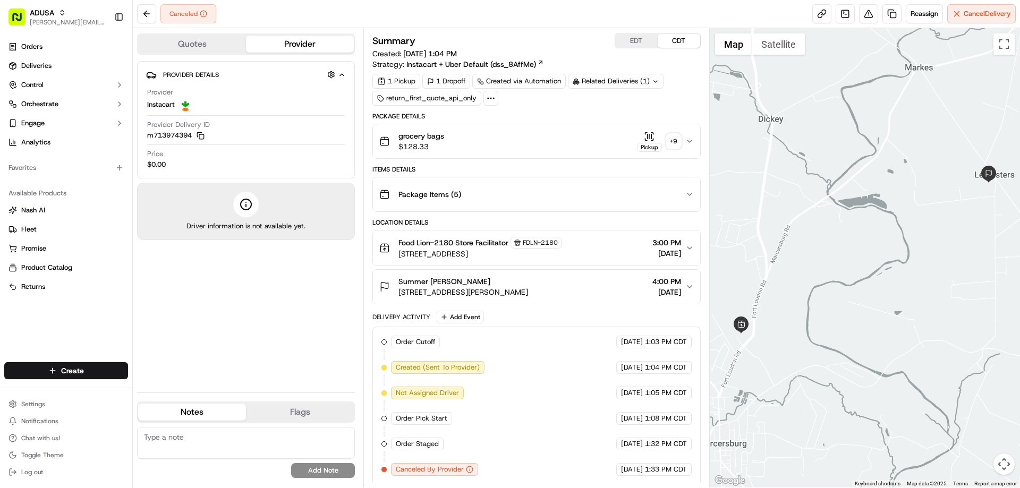
click at [421, 138] on span "grocery bags" at bounding box center [421, 136] width 46 height 11
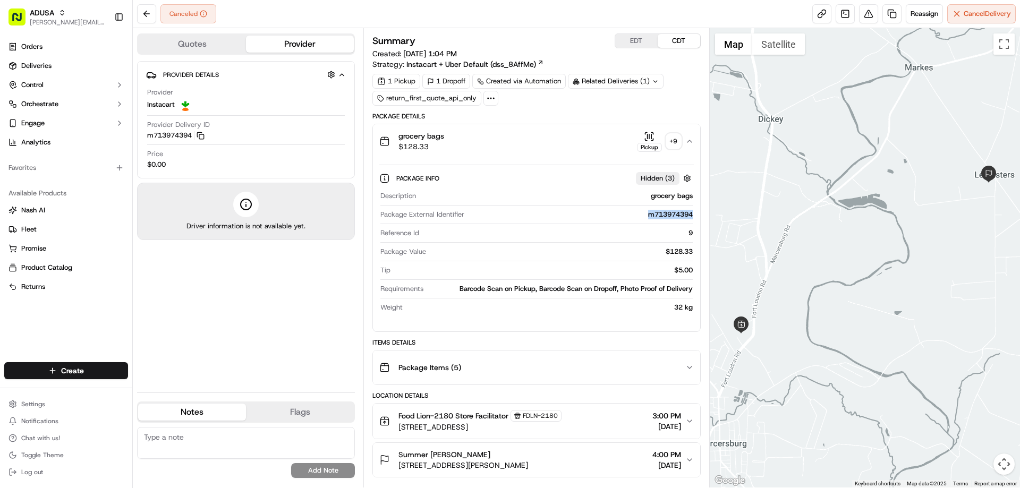
drag, startPoint x: 642, startPoint y: 216, endPoint x: 694, endPoint y: 217, distance: 52.6
click at [694, 217] on div "Package Info Hidden ( 3 ) Description grocery bags Package External Identifier …" at bounding box center [536, 240] width 327 height 165
copy div "m713974394"
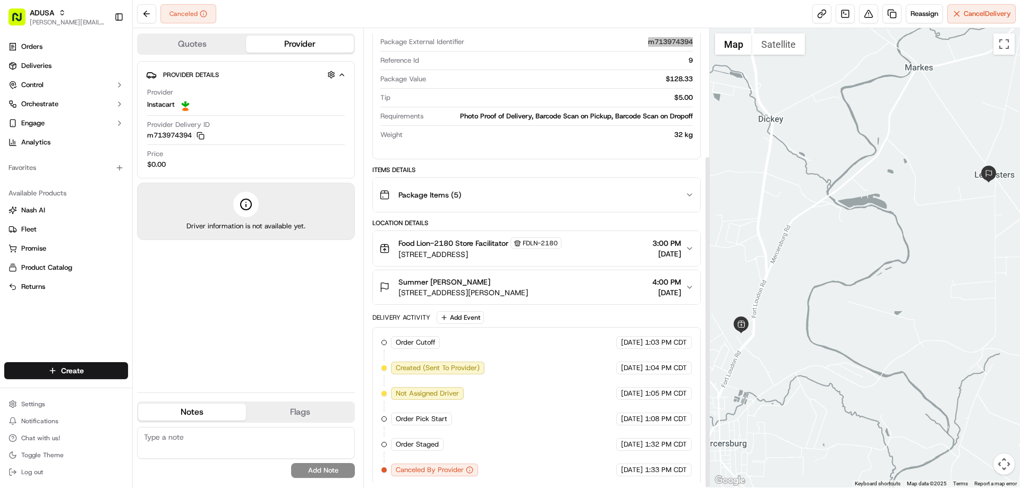
scroll to position [176, 0]
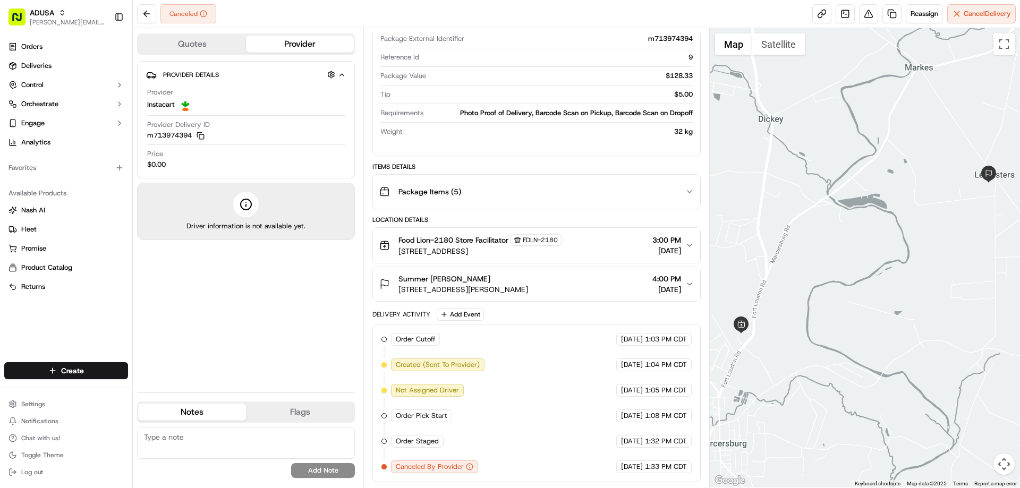
click at [156, 437] on textarea at bounding box center [246, 443] width 218 height 32
drag, startPoint x: 174, startPoint y: 436, endPoint x: 217, endPoint y: 435, distance: 42.5
click at [217, 435] on textarea "IC notes at store" at bounding box center [246, 443] width 218 height 32
click at [292, 448] on textarea "IC notes show driver was informed the customer had called in saying they no lon…" at bounding box center [246, 443] width 218 height 32
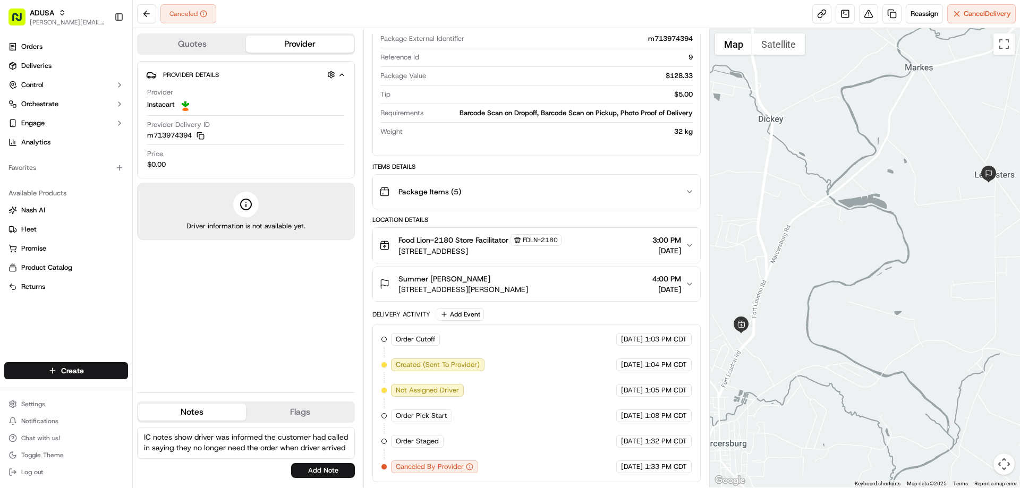
scroll to position [5, 0]
type textarea "IC notes show driver was informed the customer had called in saying they no lon…"
click at [343, 469] on button "Add Note" at bounding box center [323, 470] width 64 height 15
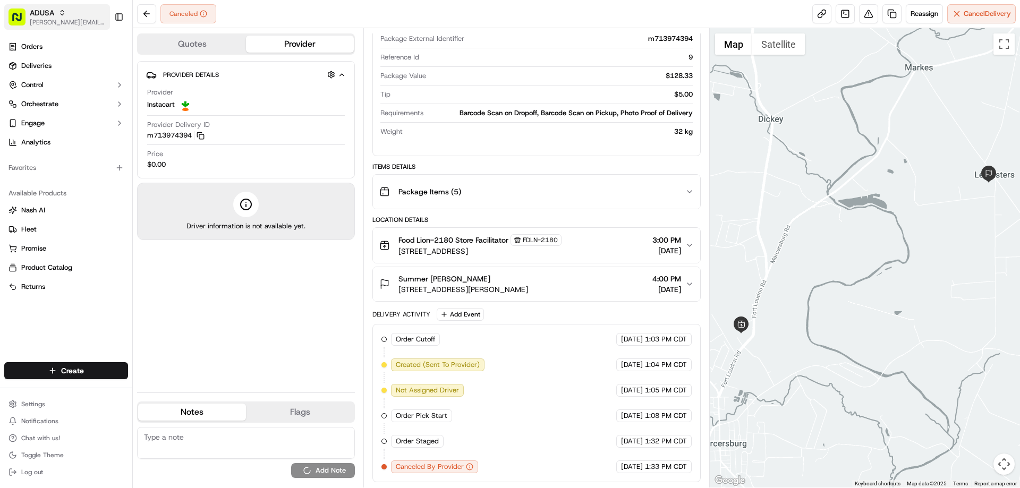
scroll to position [0, 0]
